Goal: Information Seeking & Learning: Learn about a topic

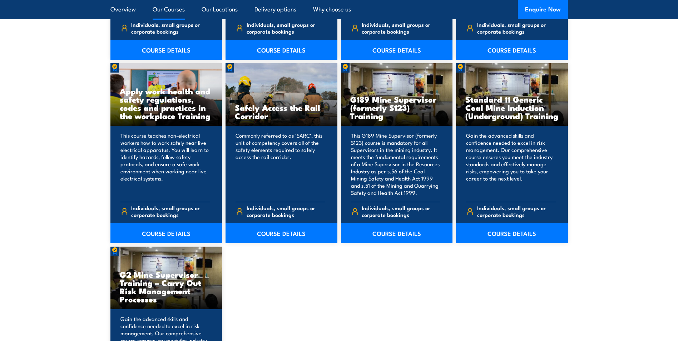
scroll to position [1073, 0]
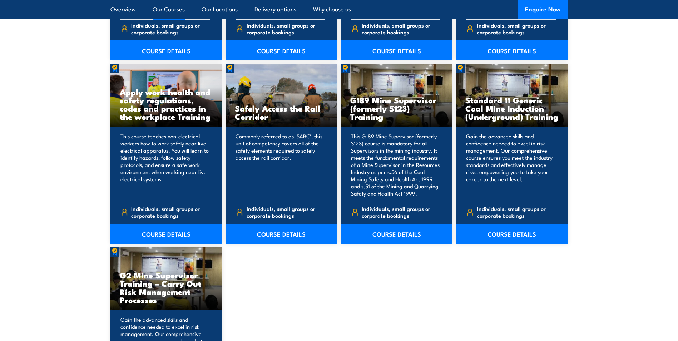
click at [399, 236] on link "COURSE DETAILS" at bounding box center [397, 234] width 112 height 20
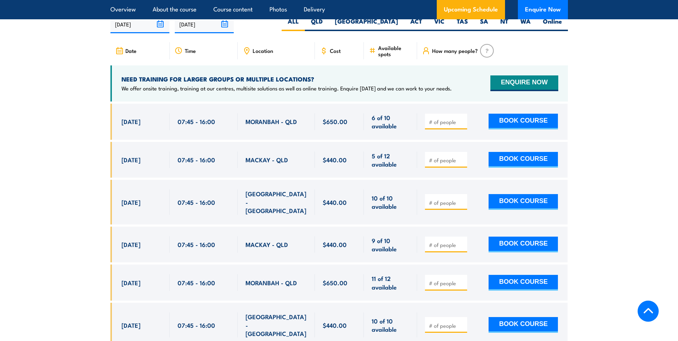
scroll to position [1252, 0]
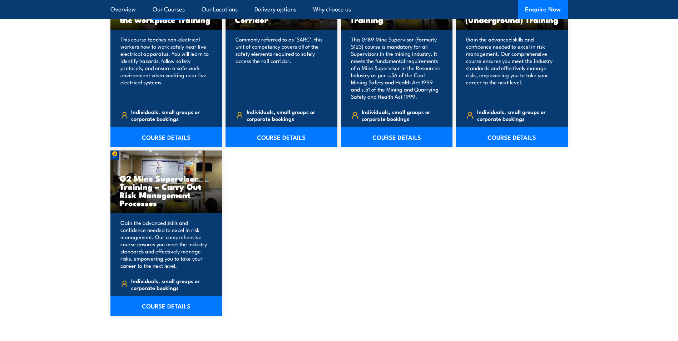
scroll to position [1180, 0]
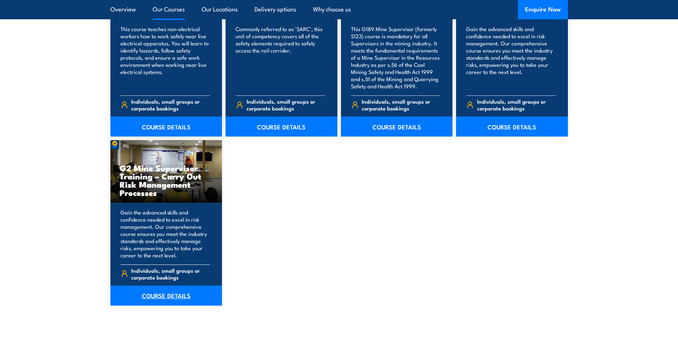
click at [184, 293] on link "COURSE DETAILS" at bounding box center [167, 296] width 112 height 20
